Goal: Obtain resource: Obtain resource

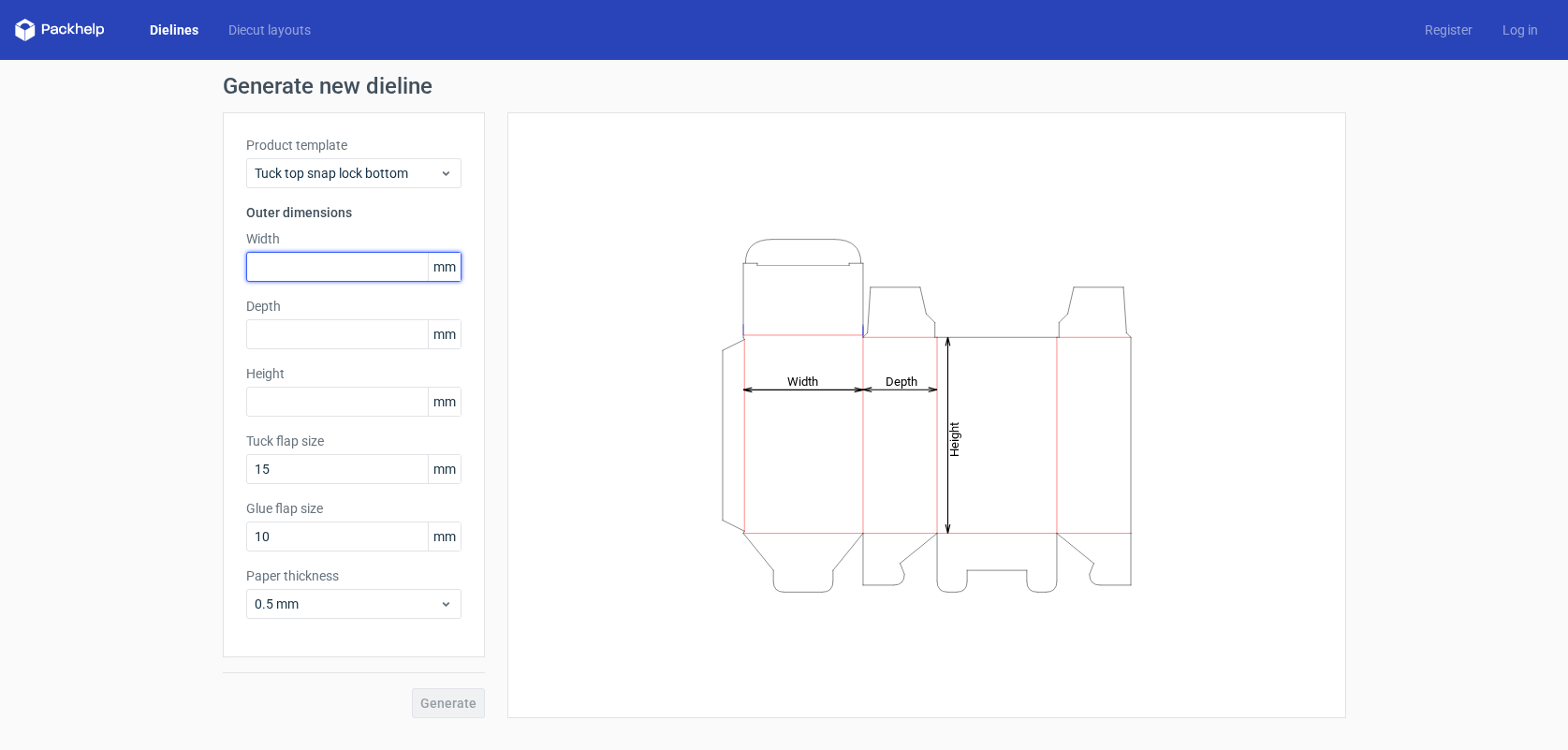
click at [293, 266] on input "text" at bounding box center [355, 267] width 216 height 30
type input "93"
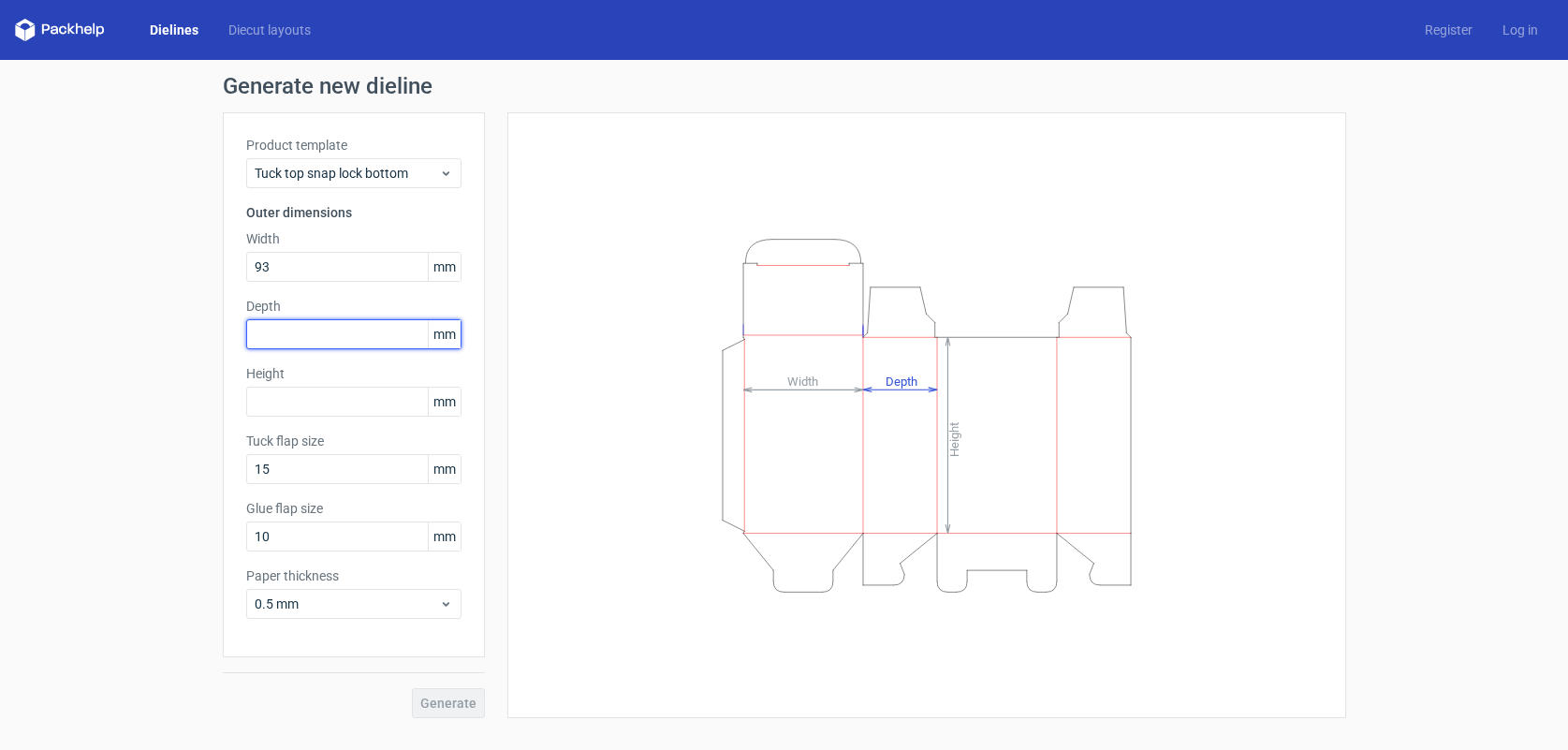
click at [282, 340] on input "text" at bounding box center [355, 335] width 216 height 30
type input "93"
click at [286, 405] on input "text" at bounding box center [355, 401] width 216 height 30
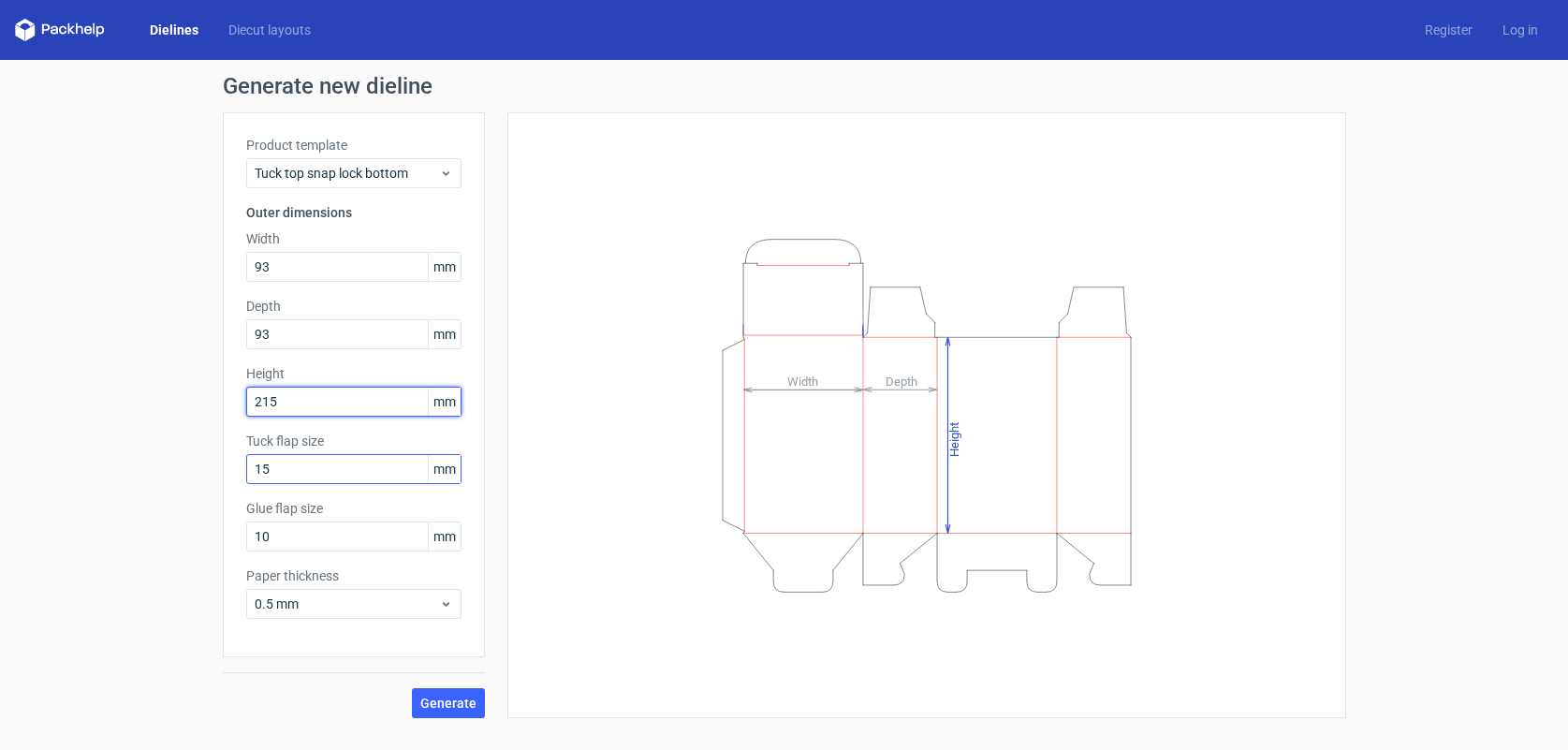
type input "215"
click at [341, 469] on input "15" at bounding box center [355, 469] width 216 height 30
drag, startPoint x: 267, startPoint y: 465, endPoint x: 237, endPoint y: 462, distance: 30.1
click at [237, 462] on div "Product template Tuck top snap lock bottom Outer dimensions Width 93 mm Depth 9…" at bounding box center [354, 384] width 262 height 545
type input "25"
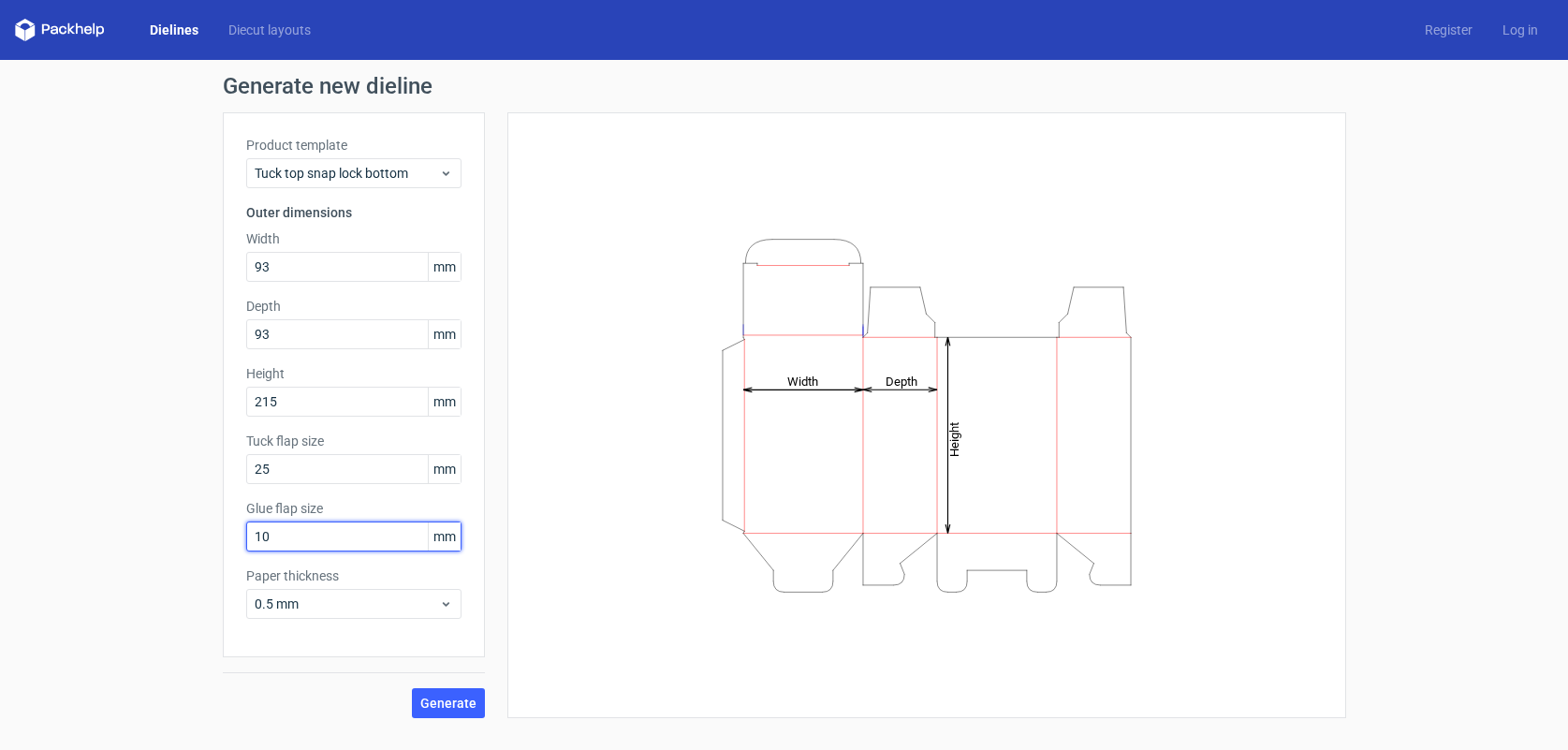
click at [316, 543] on input "10" at bounding box center [355, 536] width 216 height 30
drag, startPoint x: 316, startPoint y: 542, endPoint x: 242, endPoint y: 541, distance: 74.0
click at [242, 541] on div "Product template Tuck top snap lock bottom Outer dimensions Width 93 mm Depth 9…" at bounding box center [354, 384] width 262 height 545
type input "15"
click at [446, 605] on use at bounding box center [444, 604] width 7 height 5
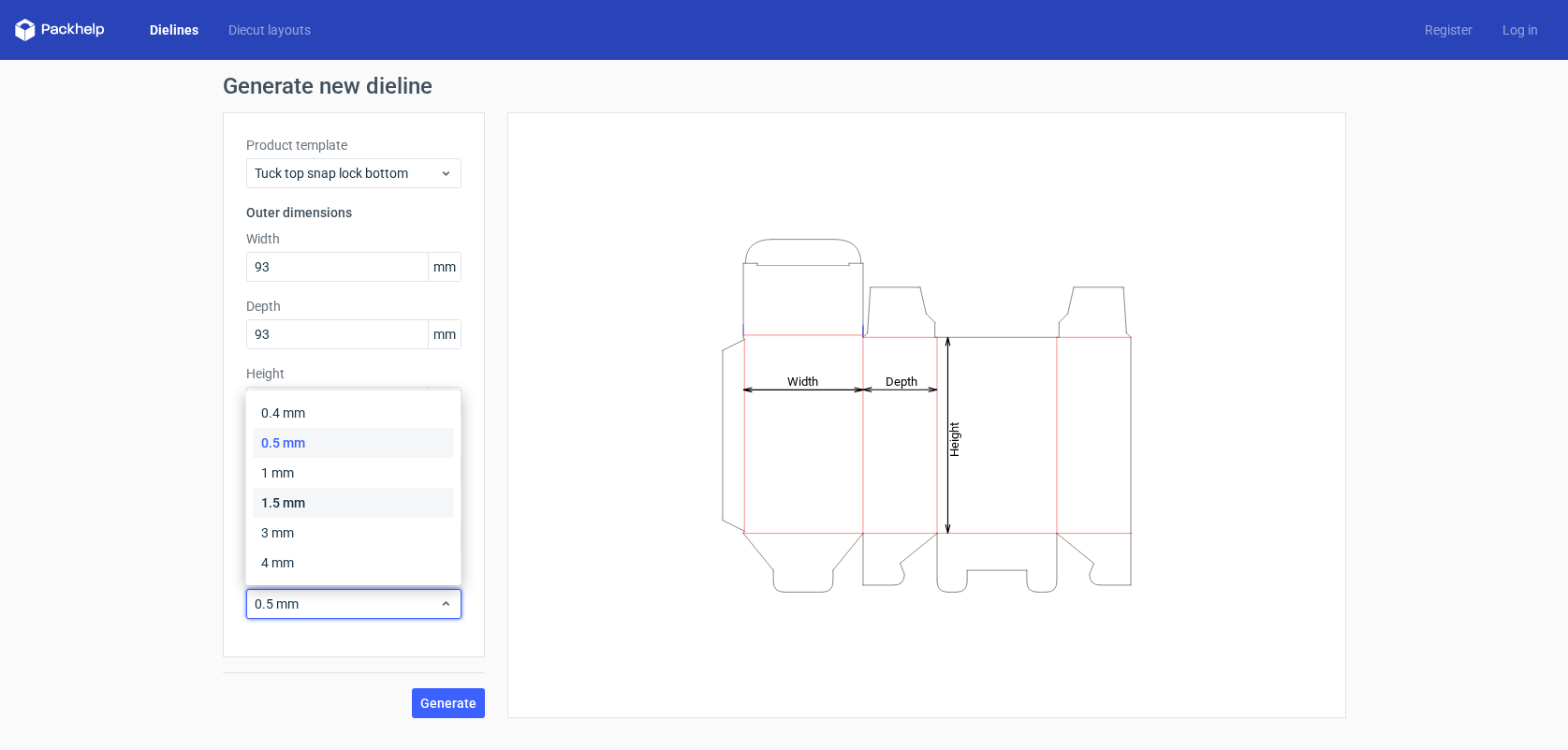
click at [351, 505] on div "1.5 mm" at bounding box center [354, 502] width 201 height 30
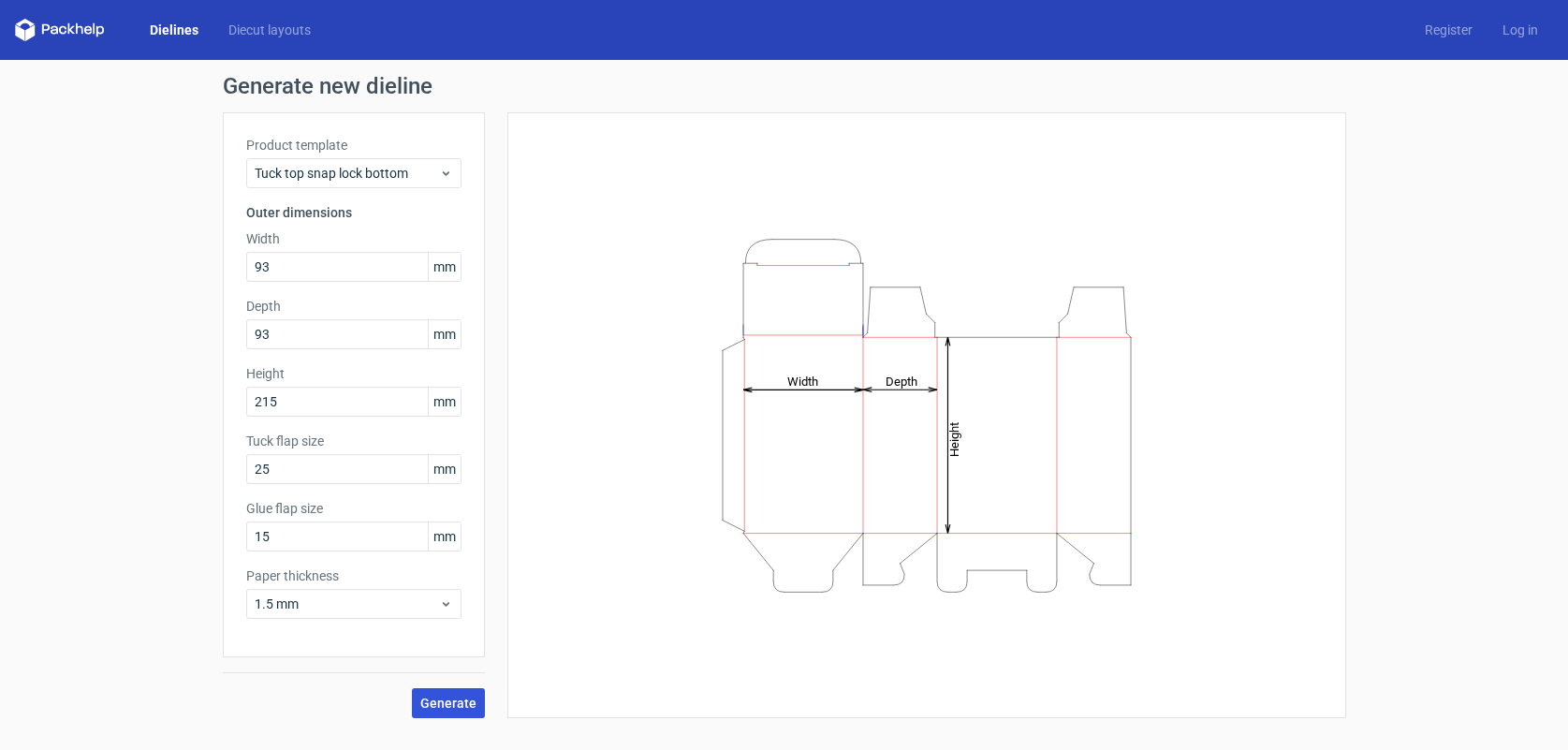
click at [457, 706] on span "Generate" at bounding box center [448, 702] width 56 height 13
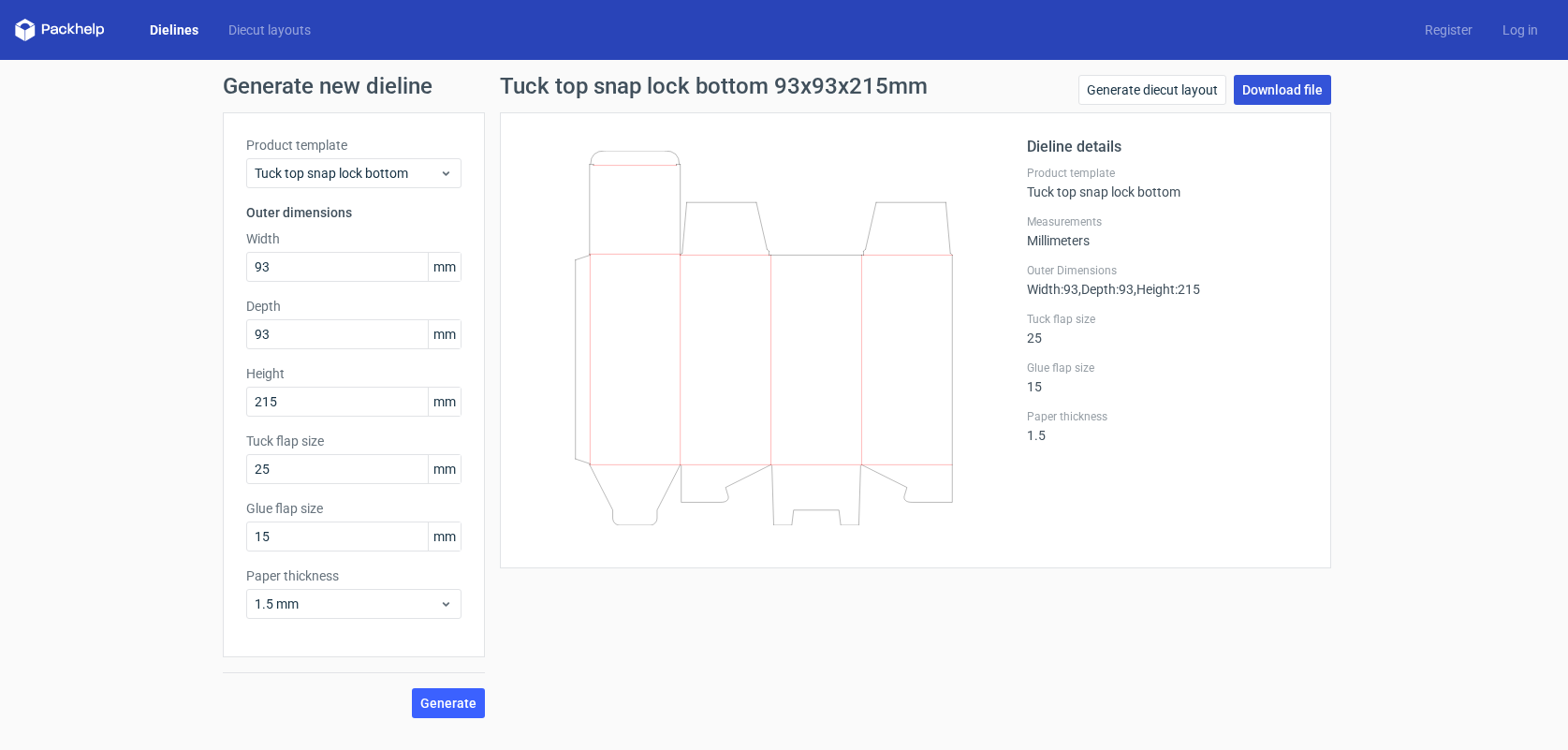
click at [1282, 93] on link "Download file" at bounding box center [1281, 90] width 97 height 30
click at [1378, 389] on div "Generate new dieline Product template Tuck top snap lock bottom Outer dimension…" at bounding box center [784, 396] width 1568 height 673
click at [1160, 90] on link "Generate diecut layout" at bounding box center [1153, 90] width 148 height 30
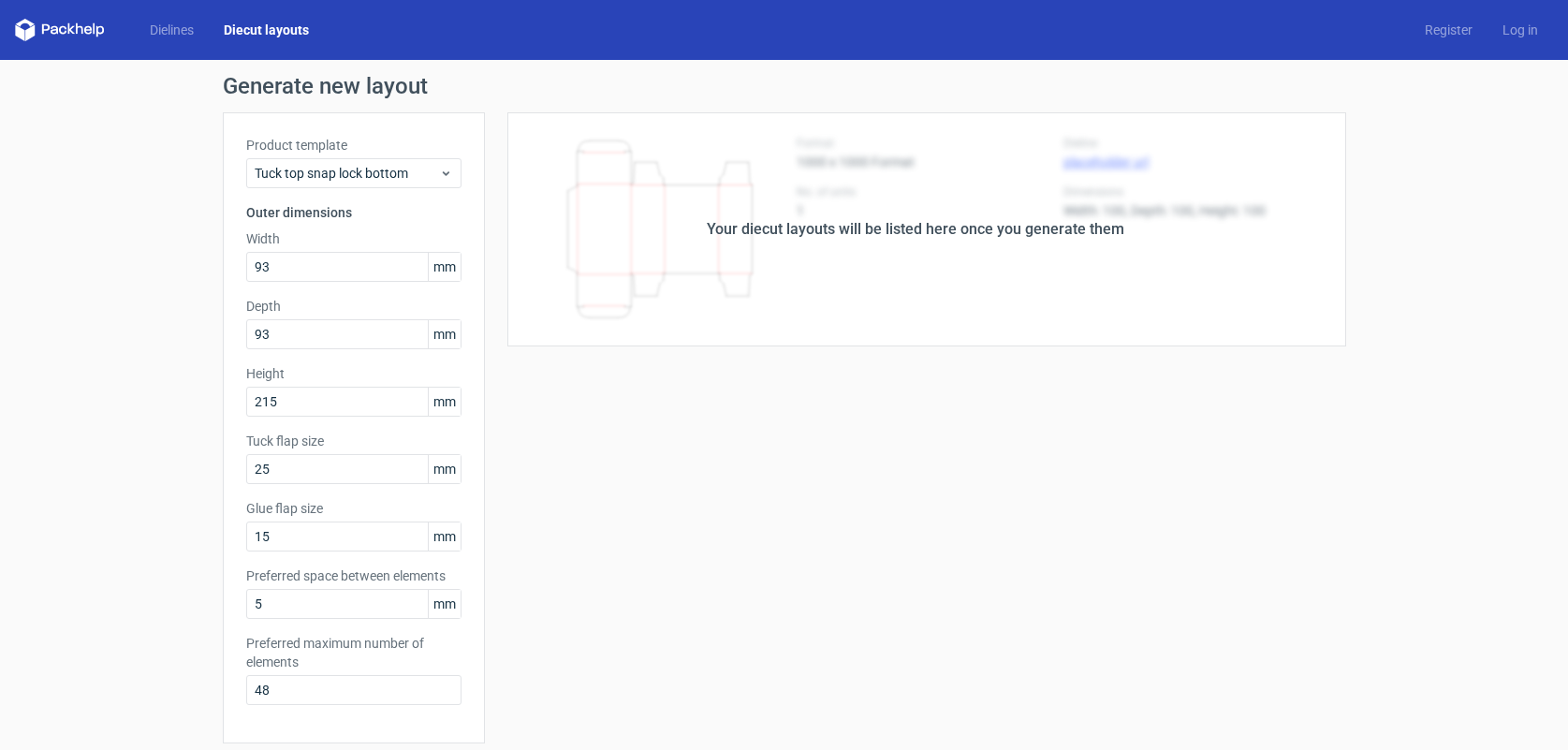
scroll to position [10, 0]
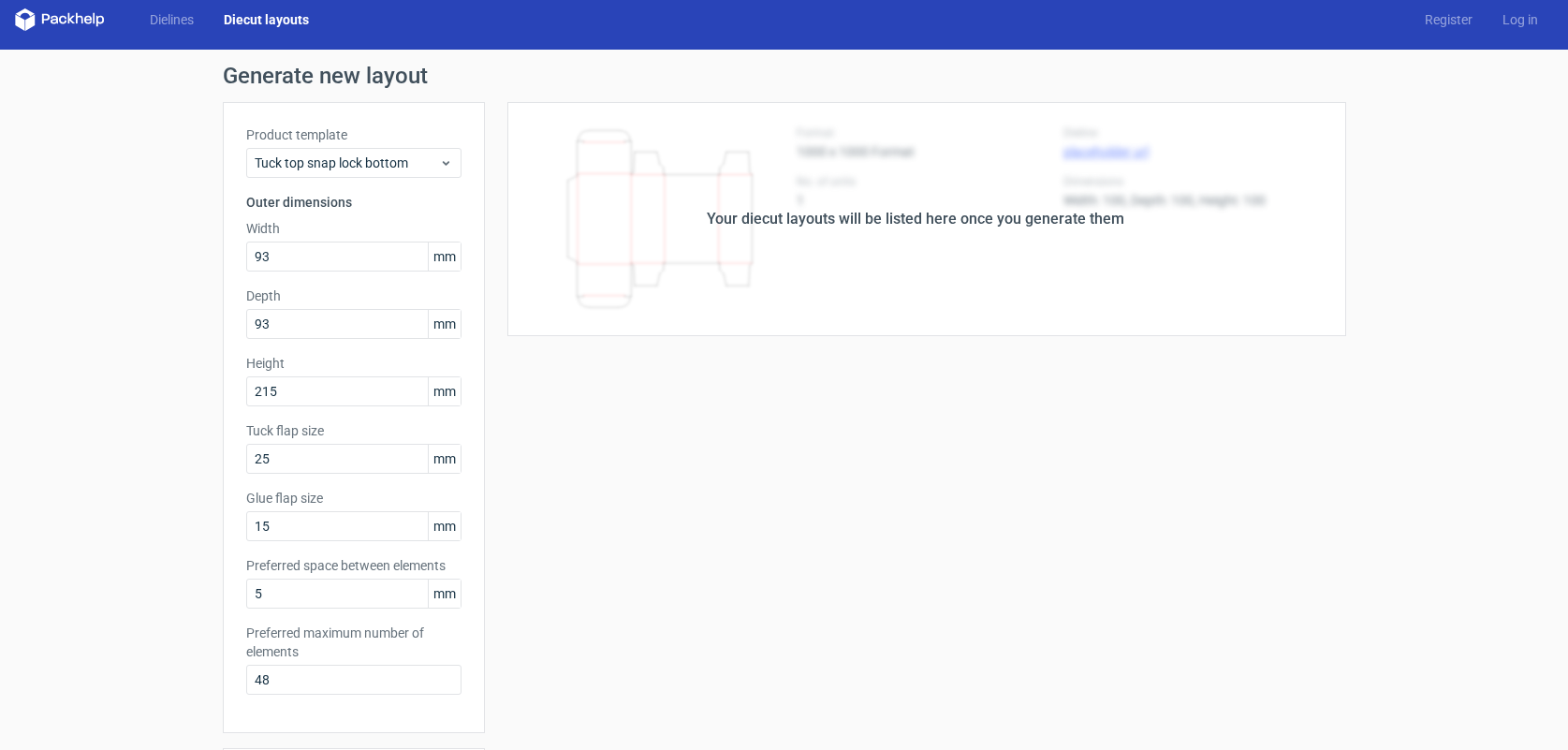
click at [1121, 273] on div "Your diecut layouts will be listed here once you generate them" at bounding box center [916, 219] width 861 height 234
click at [1386, 223] on div "Generate new layout Product template Tuck top snap lock bottom Outer dimensions…" at bounding box center [784, 591] width 1568 height 1083
click at [756, 281] on div "Your diecut layouts will be listed here once you generate them" at bounding box center [916, 219] width 861 height 234
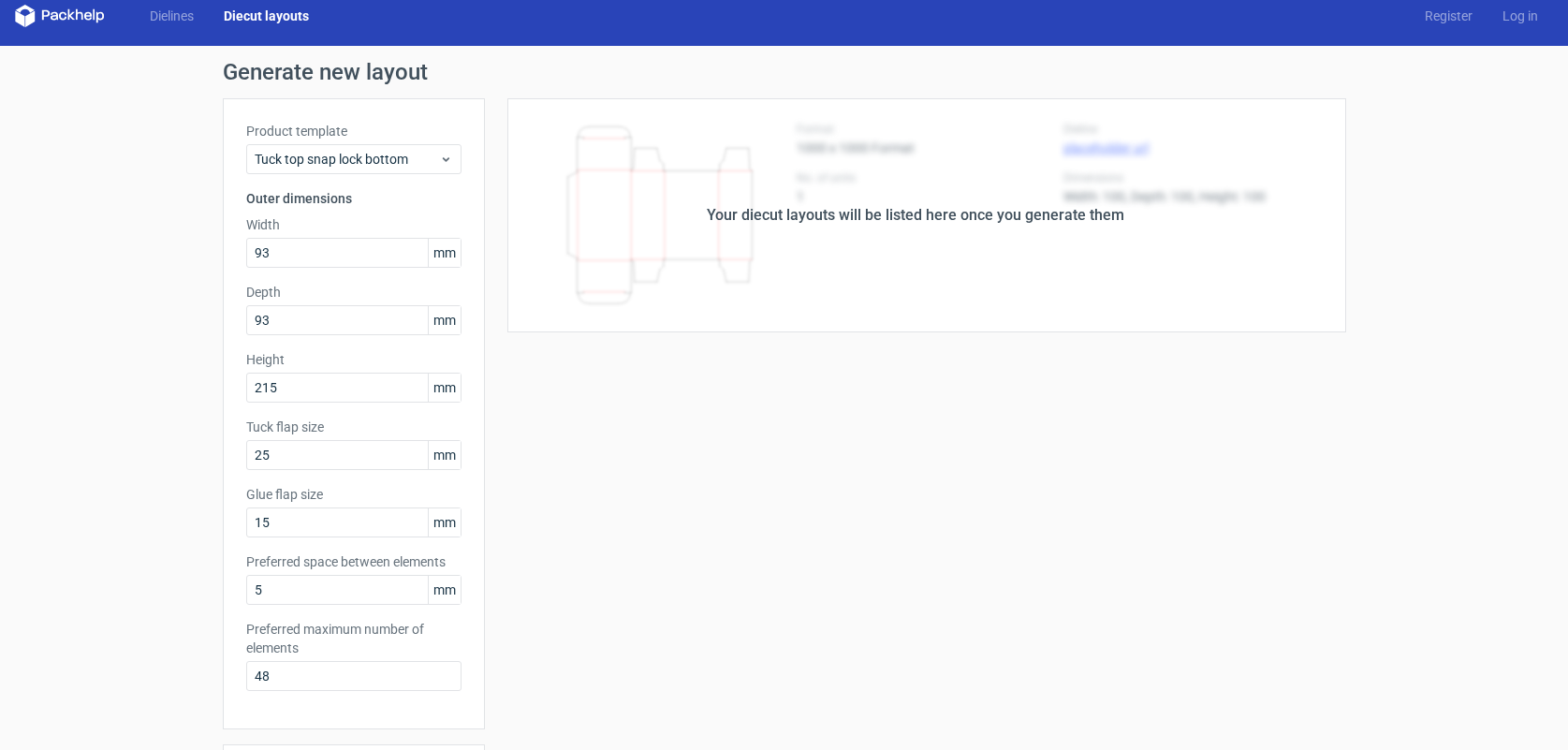
scroll to position [0, 0]
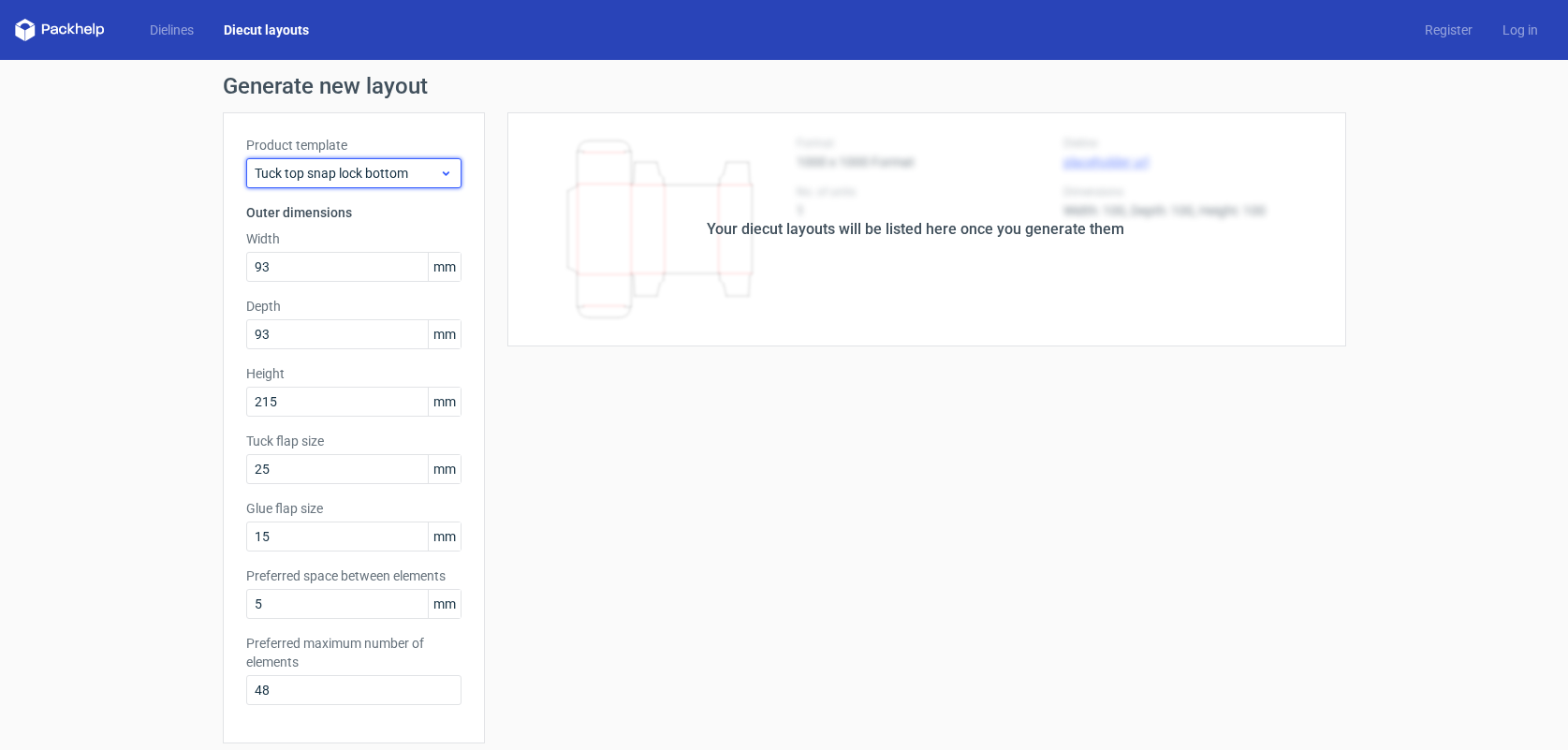
click at [448, 175] on icon at bounding box center [446, 173] width 14 height 15
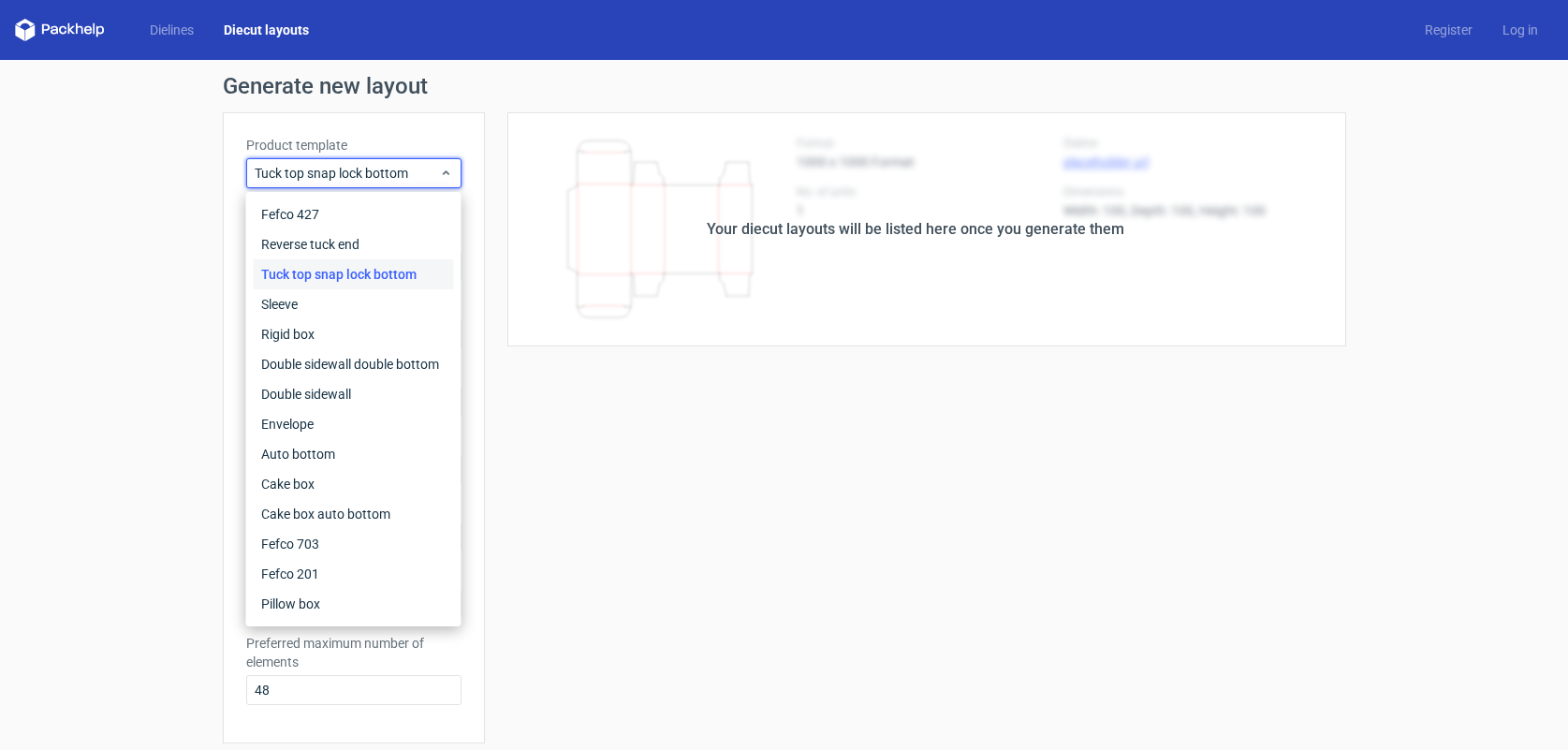
click at [393, 277] on div "Tuck top snap lock bottom" at bounding box center [354, 275] width 201 height 30
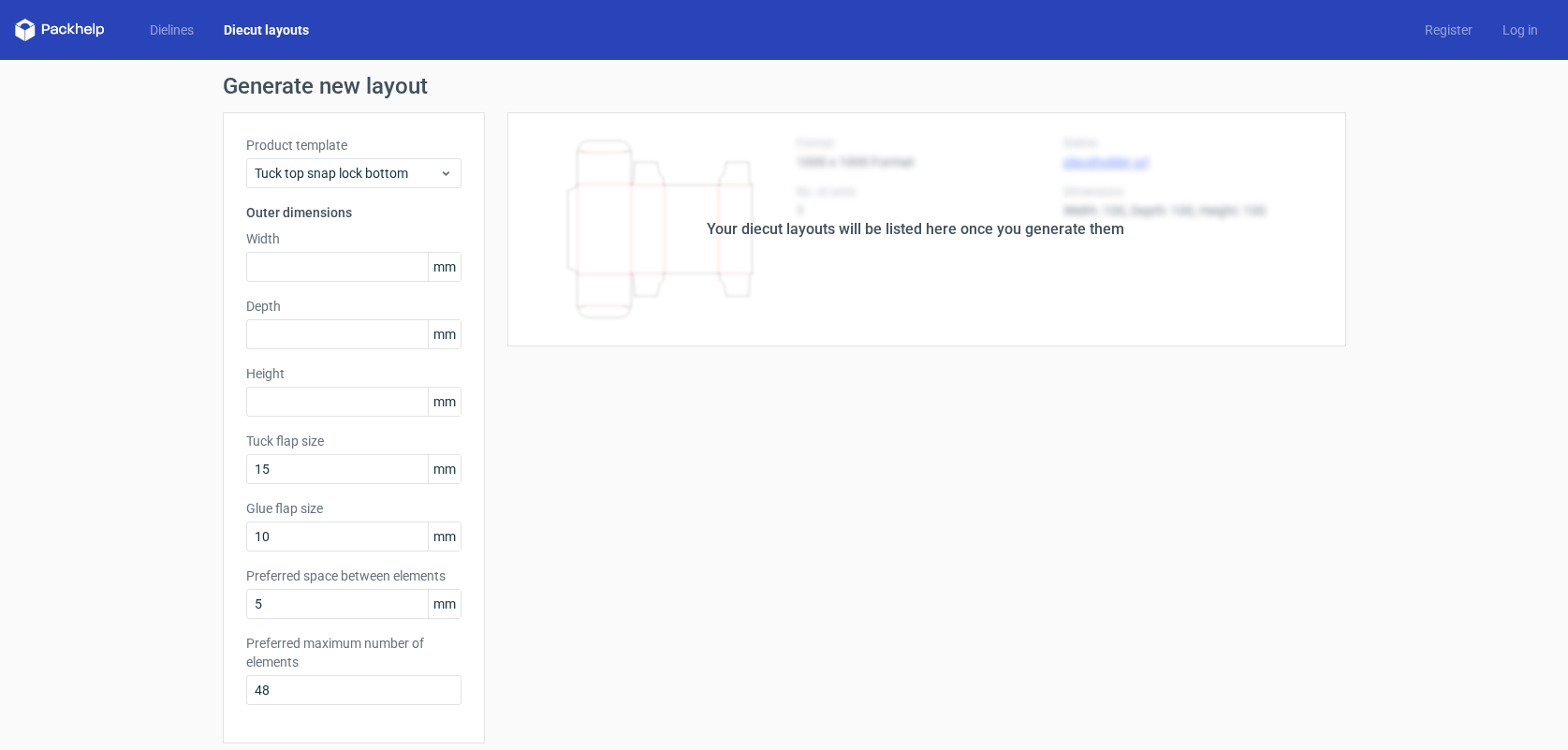
click at [569, 409] on div "Your diecut layouts will be listed here once you generate them Height Depth Wid…" at bounding box center [916, 619] width 861 height 1016
